Goal: Find contact information: Find contact information

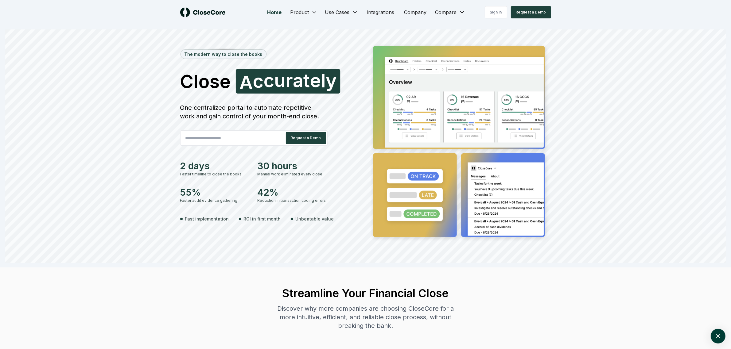
scroll to position [1, 0]
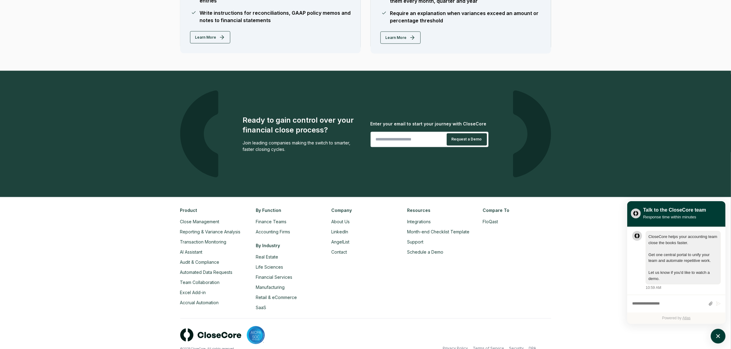
scroll to position [1343, 0]
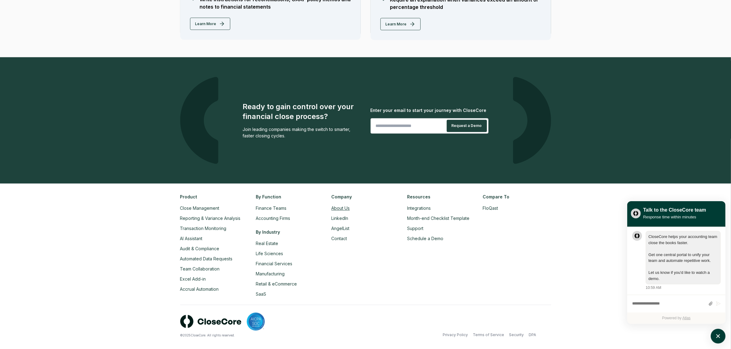
click at [338, 210] on link "About Us" at bounding box center [340, 208] width 18 height 5
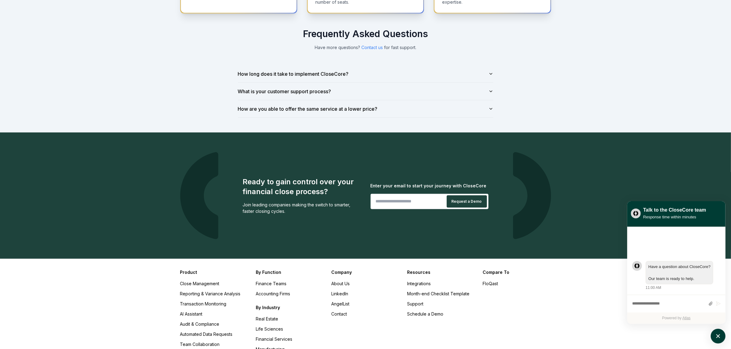
scroll to position [460, 0]
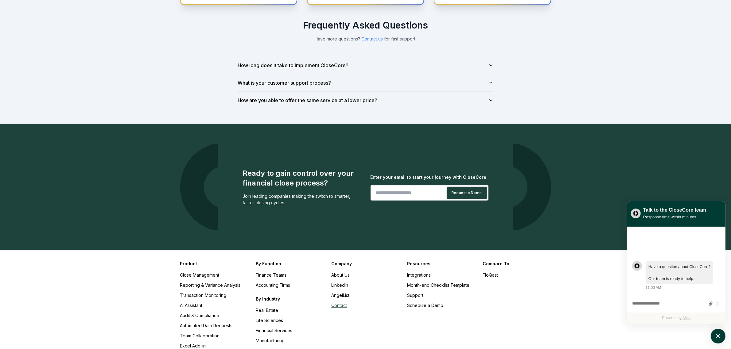
click at [344, 308] on link "Contact" at bounding box center [339, 305] width 16 height 5
